Goal: Information Seeking & Learning: Learn about a topic

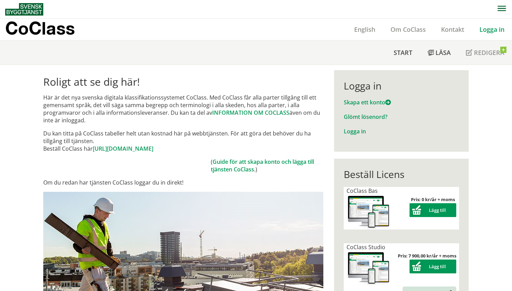
scroll to position [138, 0]
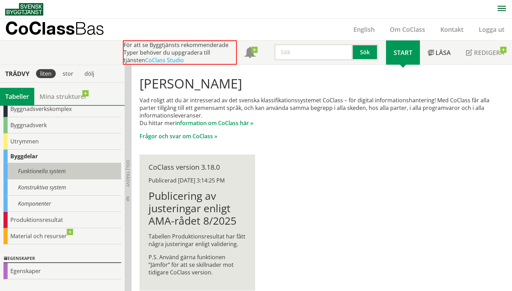
scroll to position [67, 0]
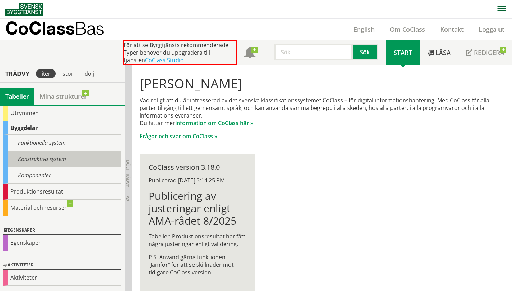
click at [38, 159] on div "Konstruktiva system" at bounding box center [62, 159] width 118 height 16
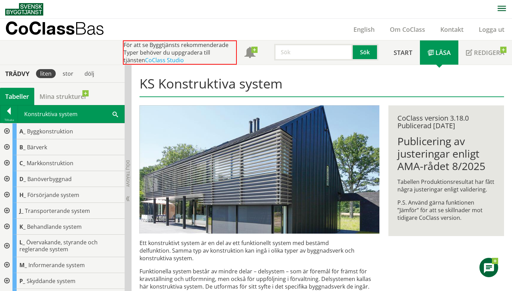
click at [6, 246] on div at bounding box center [6, 246] width 12 height 22
click at [7, 114] on div at bounding box center [8, 113] width 17 height 10
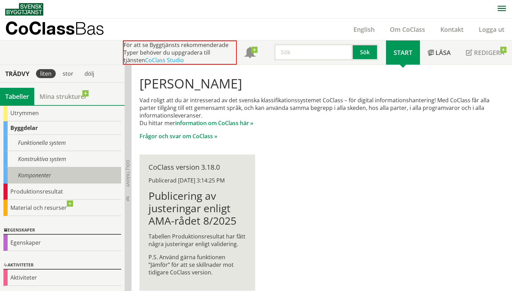
click at [34, 176] on div "Komponenter" at bounding box center [62, 176] width 118 height 16
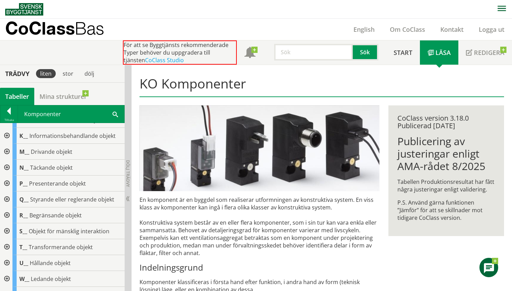
scroll to position [72, 0]
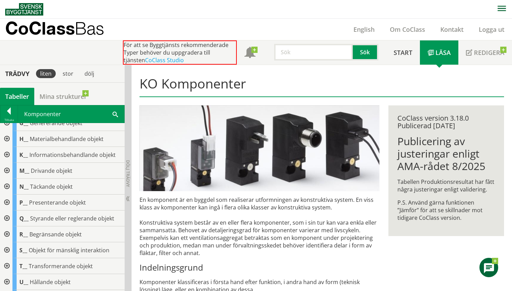
click at [6, 154] on div at bounding box center [6, 155] width 12 height 16
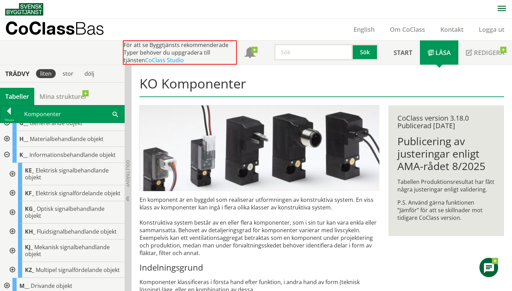
click at [6, 154] on div at bounding box center [6, 155] width 12 height 16
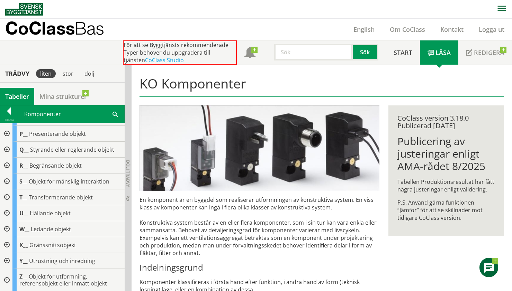
scroll to position [141, 0]
click at [8, 210] on div at bounding box center [6, 213] width 12 height 16
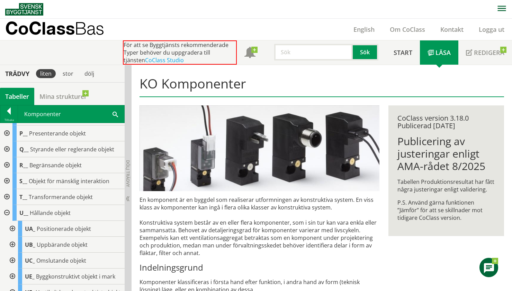
click at [11, 259] on div at bounding box center [12, 261] width 12 height 16
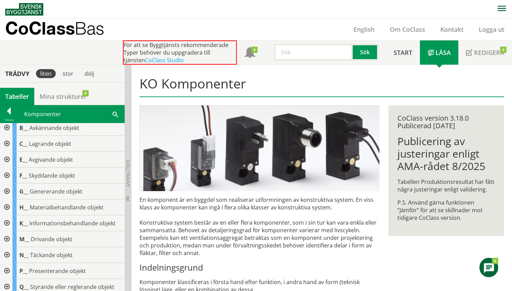
scroll to position [3, 0]
click at [7, 223] on div at bounding box center [6, 224] width 12 height 16
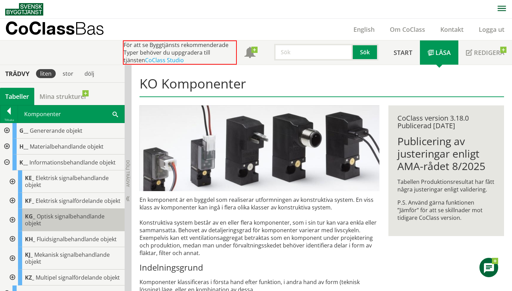
scroll to position [72, 0]
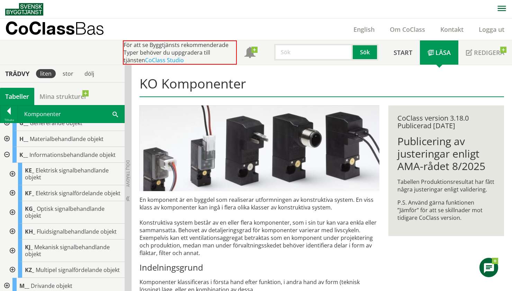
click at [11, 175] on div at bounding box center [12, 174] width 12 height 22
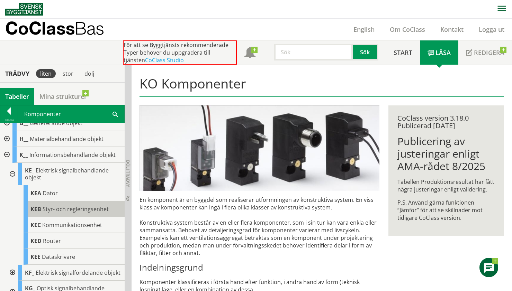
click at [51, 208] on span "Styr- och regleringsenhet" at bounding box center [76, 210] width 66 height 8
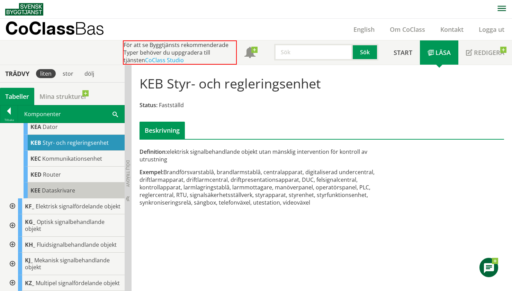
scroll to position [104, 0]
